Goal: Task Accomplishment & Management: Use online tool/utility

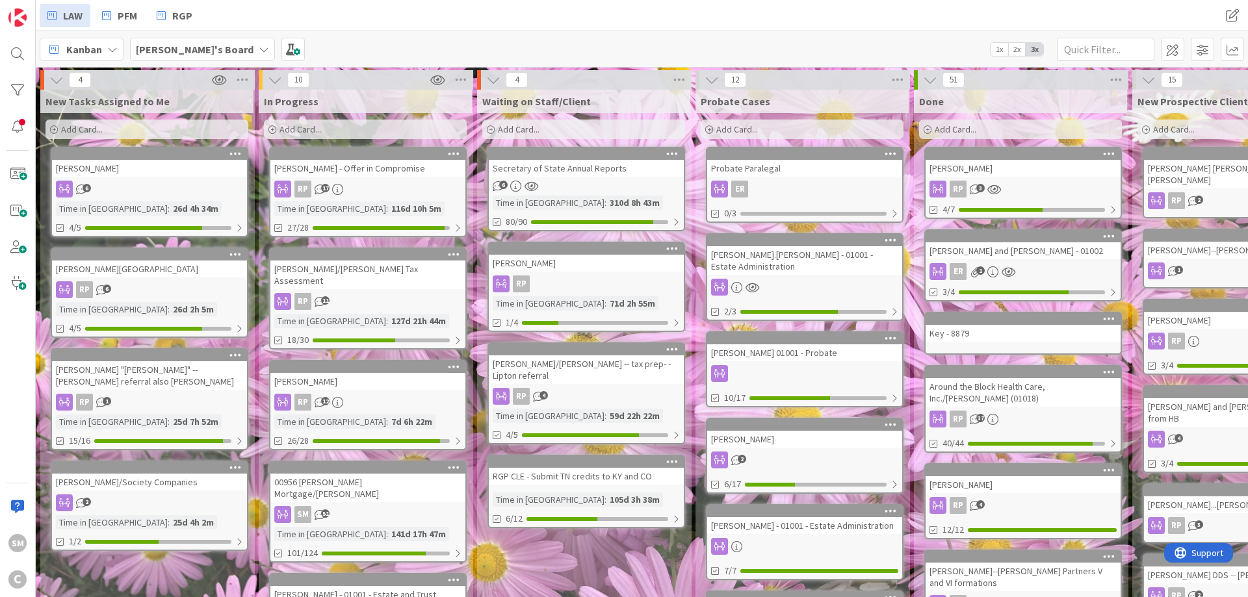
click at [804, 261] on div "[PERSON_NAME].[PERSON_NAME] - 01001 - Estate Administration" at bounding box center [804, 260] width 195 height 29
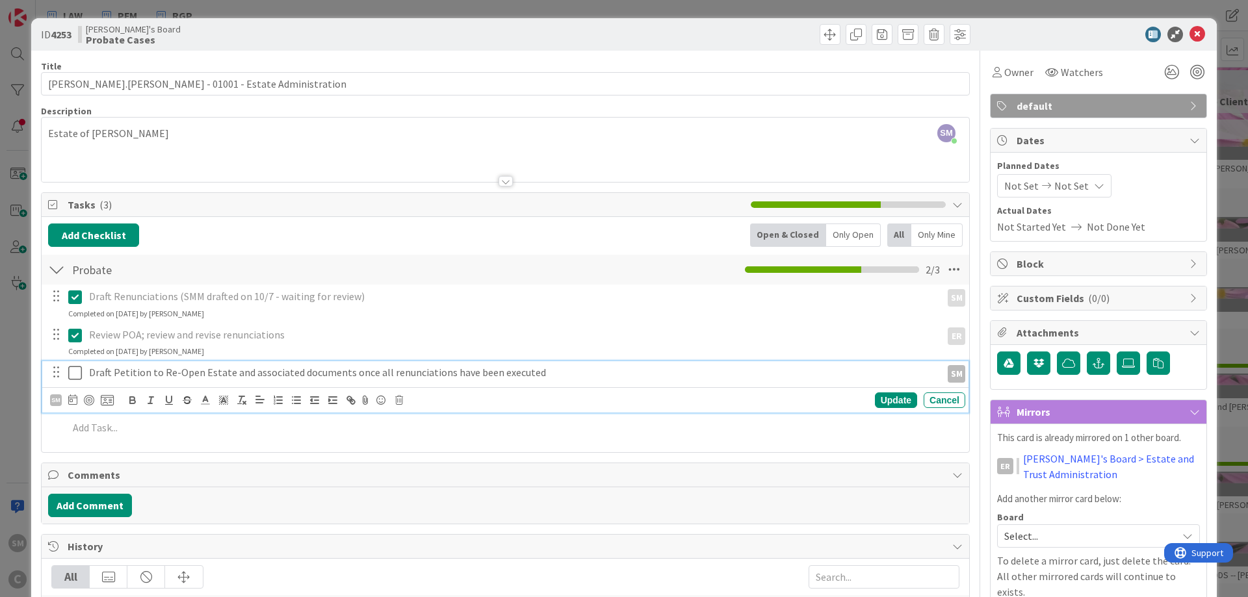
click at [107, 374] on p "Draft Petition to Re-Open Estate and associated documents once all renunciation…" at bounding box center [512, 372] width 847 height 15
click at [581, 376] on p "Draft Petition to Re-Open Estate and associated documents once all renunciation…" at bounding box center [512, 372] width 847 height 15
click at [341, 374] on p "Draft Petition to Re-Open Estate and associated documents once all renunciation…" at bounding box center [512, 372] width 847 height 15
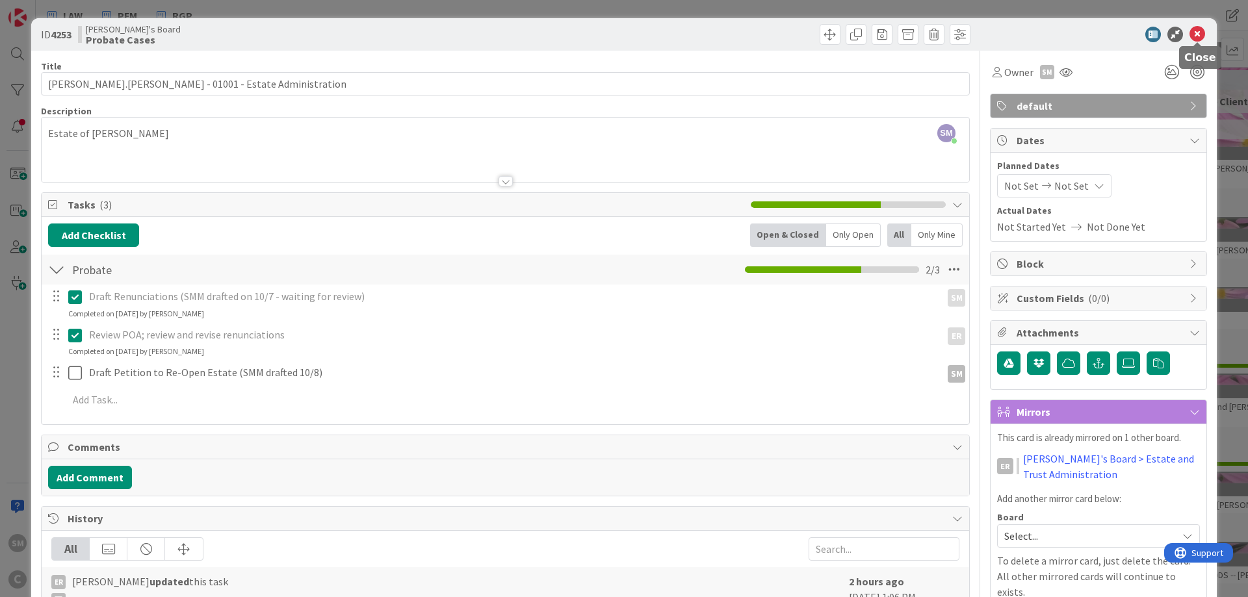
click at [1202, 34] on icon at bounding box center [1197, 35] width 16 height 16
